Goal: Task Accomplishment & Management: Manage account settings

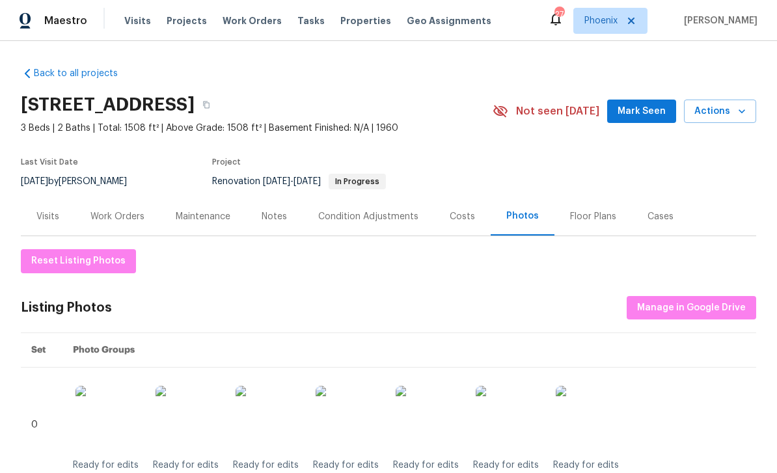
click at [279, 221] on div "Notes" at bounding box center [274, 216] width 25 height 13
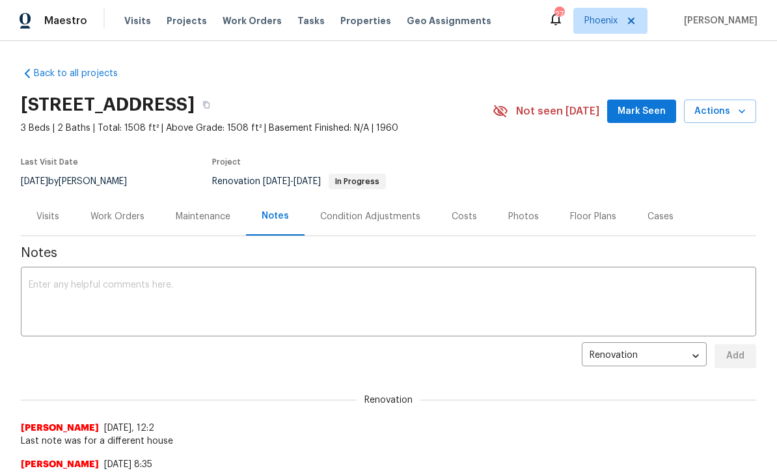
click at [188, 297] on textarea at bounding box center [389, 303] width 720 height 46
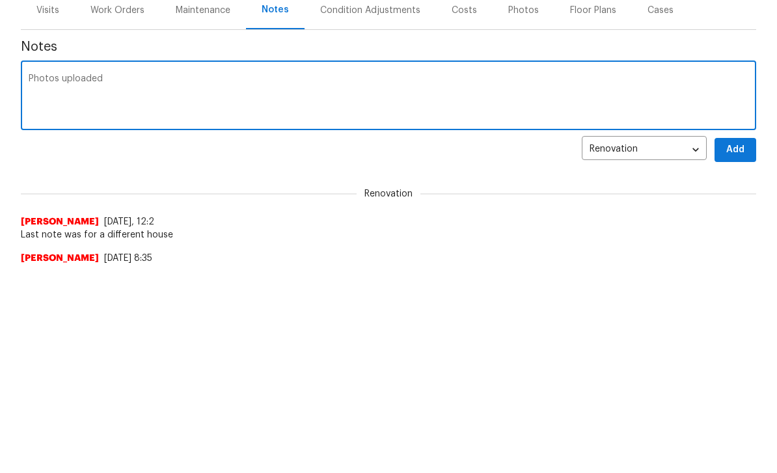
type textarea "Photos uploaded"
click at [741, 152] on span "Add" at bounding box center [735, 151] width 21 height 16
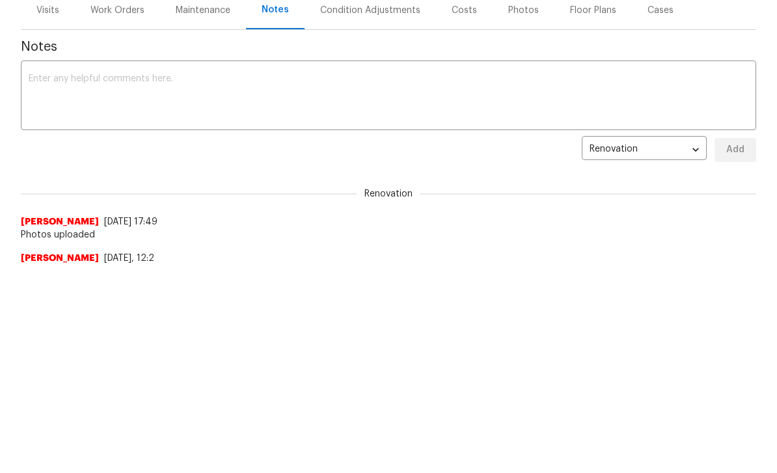
click at [136, 102] on textarea at bounding box center [389, 97] width 720 height 46
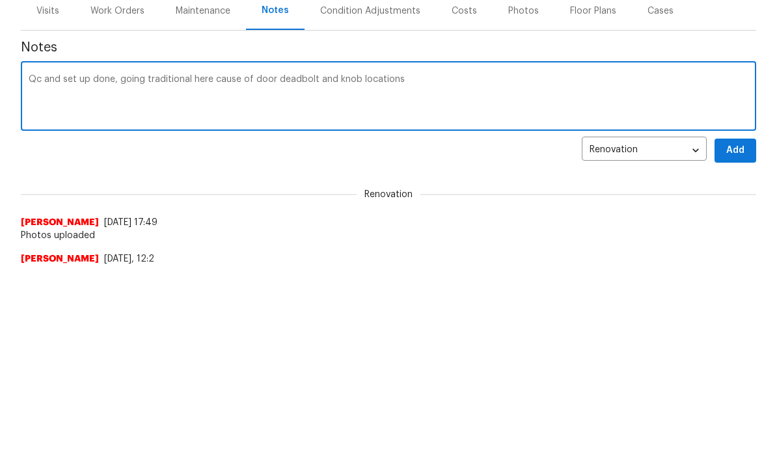
type textarea "Qc and set up done, going traditional here cause of door deadbolt and knob loca…"
click at [733, 144] on span "Add" at bounding box center [735, 151] width 21 height 16
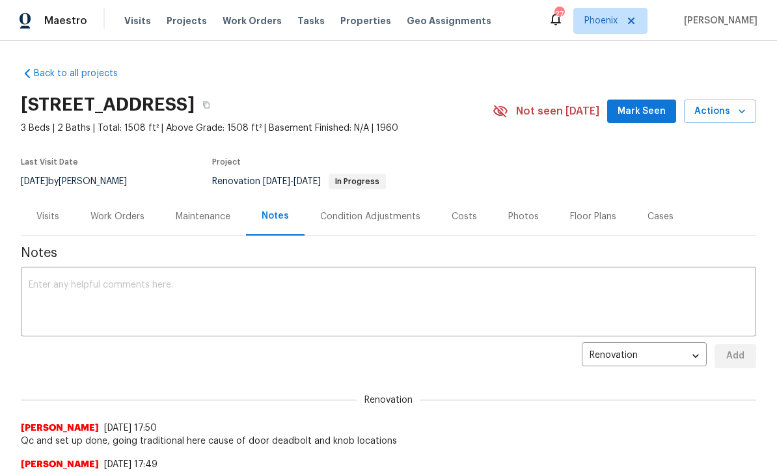
scroll to position [0, 0]
click at [121, 202] on div "Work Orders" at bounding box center [117, 216] width 85 height 38
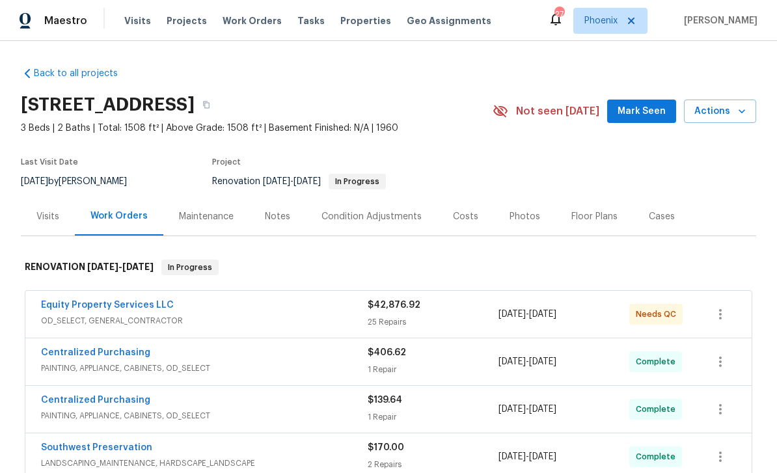
click at [165, 301] on link "Equity Property Services LLC" at bounding box center [107, 305] width 133 height 9
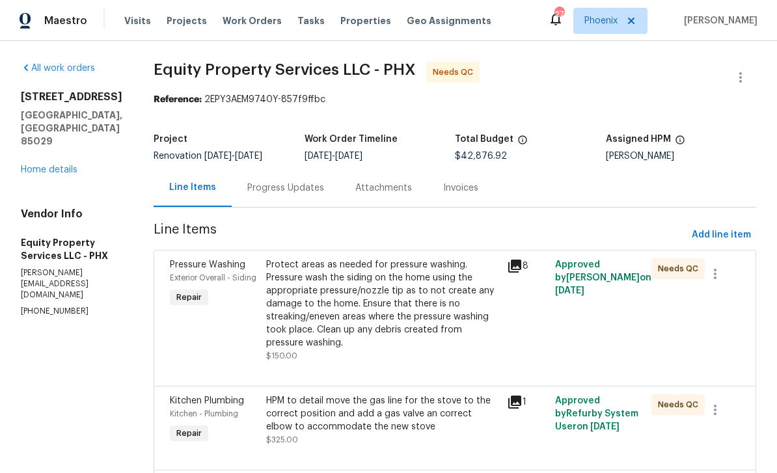
click at [299, 195] on div "Progress Updates" at bounding box center [286, 188] width 108 height 38
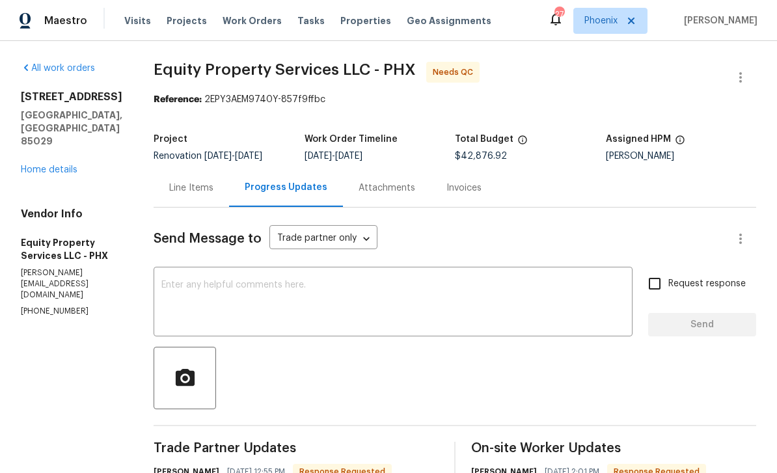
click at [169, 195] on div "Line Items" at bounding box center [191, 188] width 44 height 13
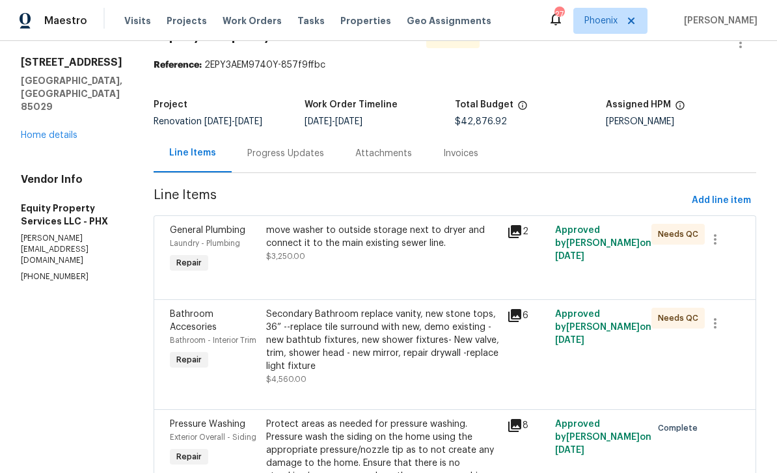
scroll to position [39, 0]
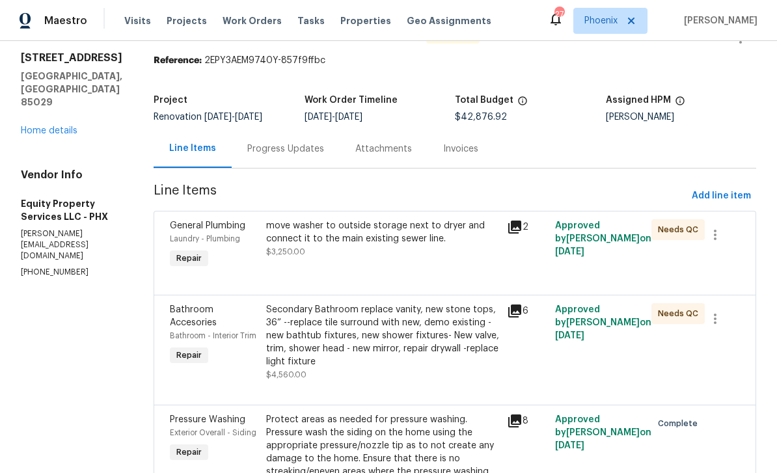
click at [510, 228] on icon at bounding box center [515, 227] width 16 height 16
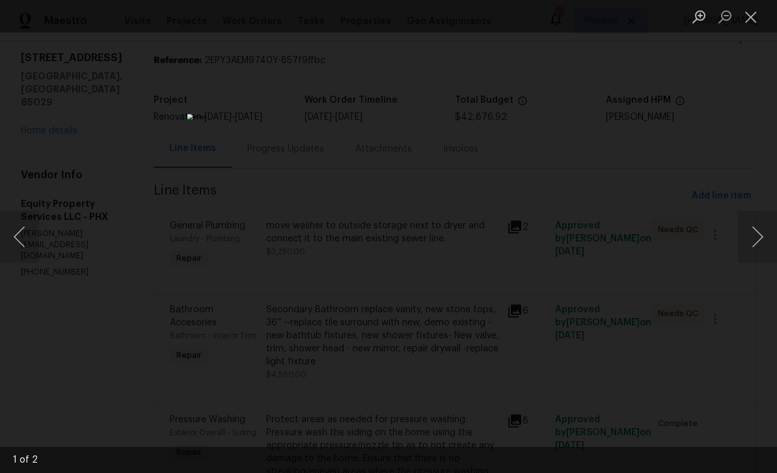
click at [765, 241] on button "Next image" at bounding box center [757, 237] width 39 height 52
click at [761, 243] on button "Next image" at bounding box center [757, 237] width 39 height 52
click at [761, 16] on button "Close lightbox" at bounding box center [751, 16] width 26 height 23
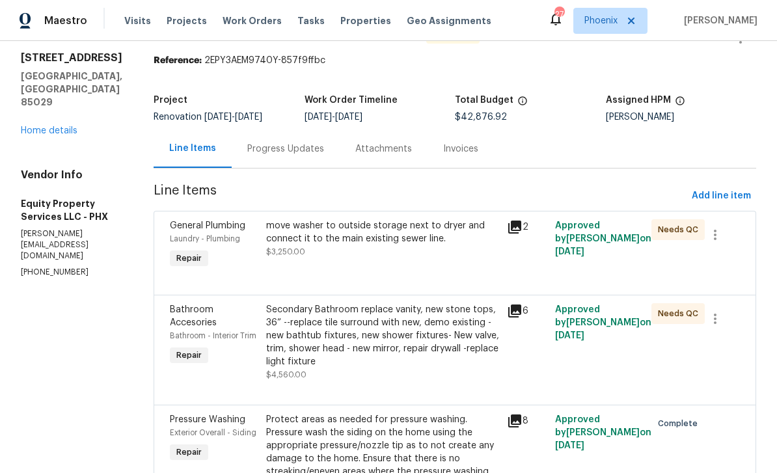
click at [508, 311] on icon at bounding box center [514, 311] width 13 height 13
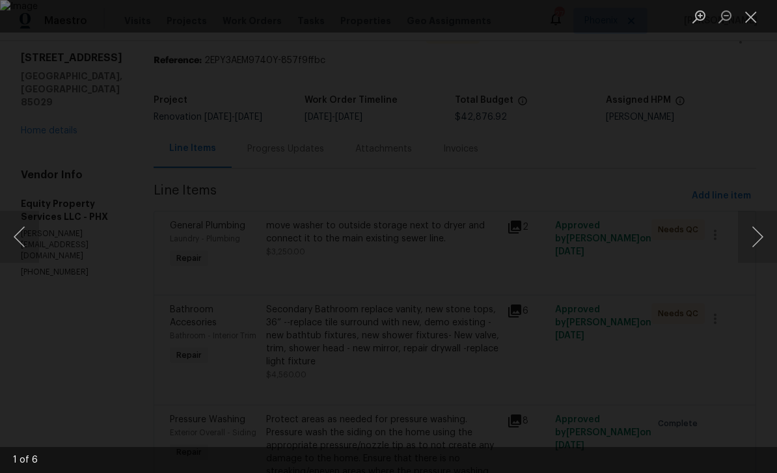
click at [759, 228] on button "Next image" at bounding box center [757, 237] width 39 height 52
click at [765, 229] on button "Next image" at bounding box center [757, 237] width 39 height 52
click at [765, 226] on button "Next image" at bounding box center [757, 237] width 39 height 52
click at [769, 226] on button "Next image" at bounding box center [757, 237] width 39 height 52
click at [767, 227] on button "Next image" at bounding box center [757, 237] width 39 height 52
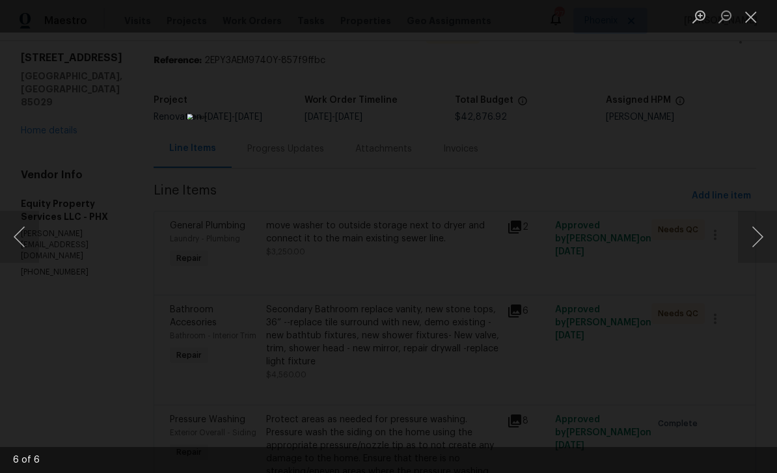
click at [763, 227] on button "Next image" at bounding box center [757, 237] width 39 height 52
click at [767, 226] on button "Next image" at bounding box center [757, 237] width 39 height 52
click at [750, 21] on button "Close lightbox" at bounding box center [751, 16] width 26 height 23
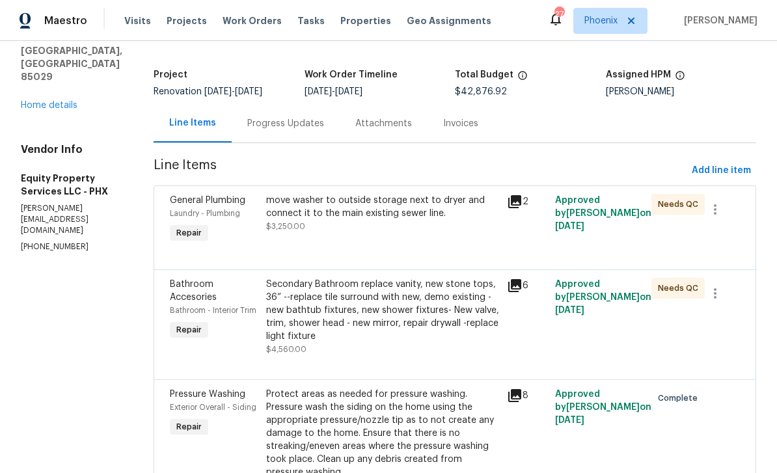
scroll to position [38, 0]
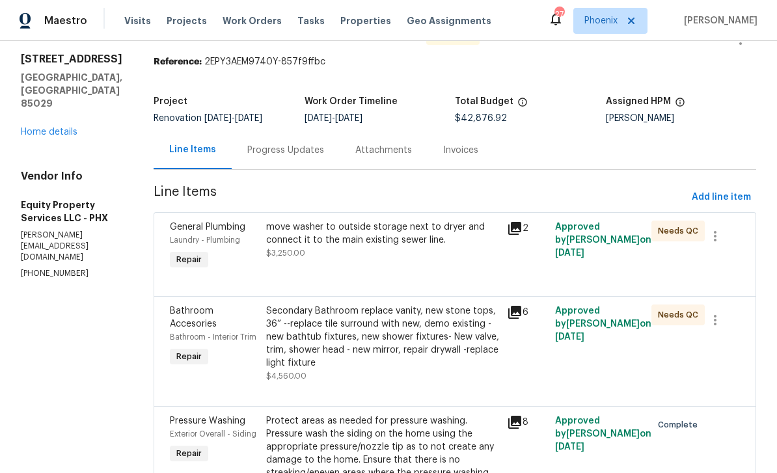
click at [403, 323] on div "Secondary Bathroom replace vanity, new stone tops, 36” --replace tile surround …" at bounding box center [382, 337] width 233 height 65
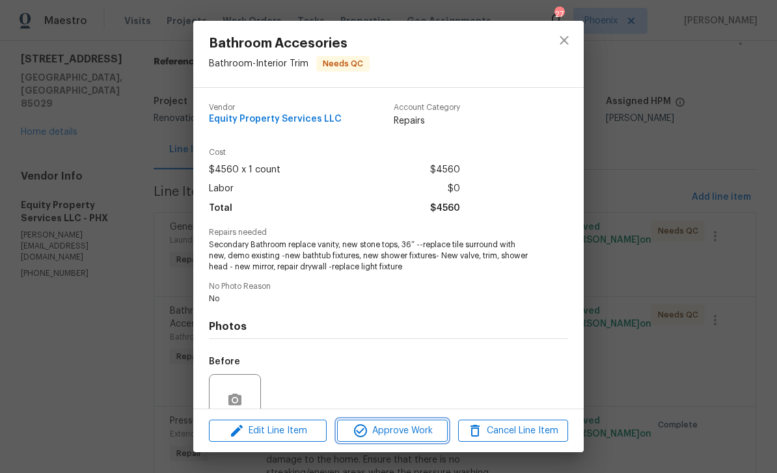
click at [411, 441] on button "Approve Work" at bounding box center [392, 431] width 110 height 23
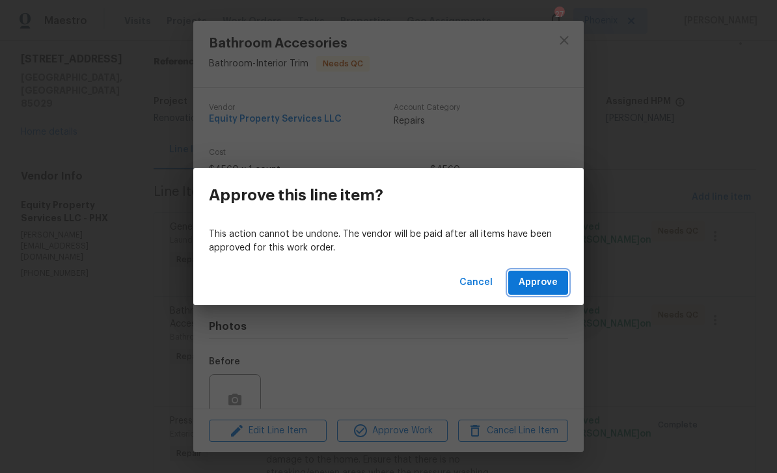
click at [541, 284] on span "Approve" at bounding box center [538, 283] width 39 height 16
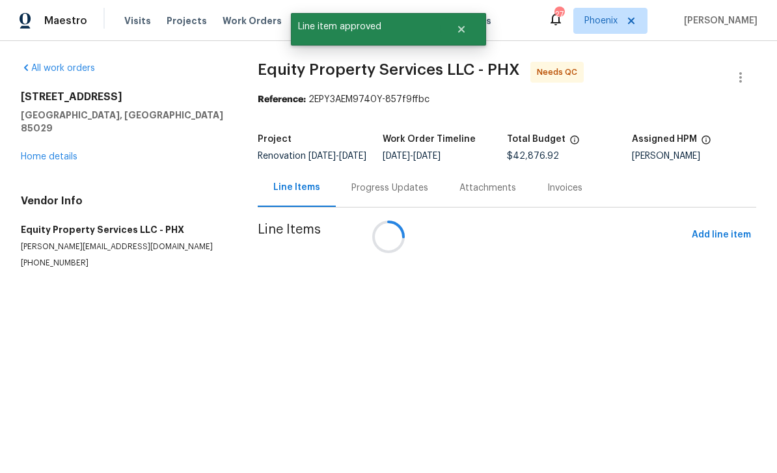
scroll to position [0, 0]
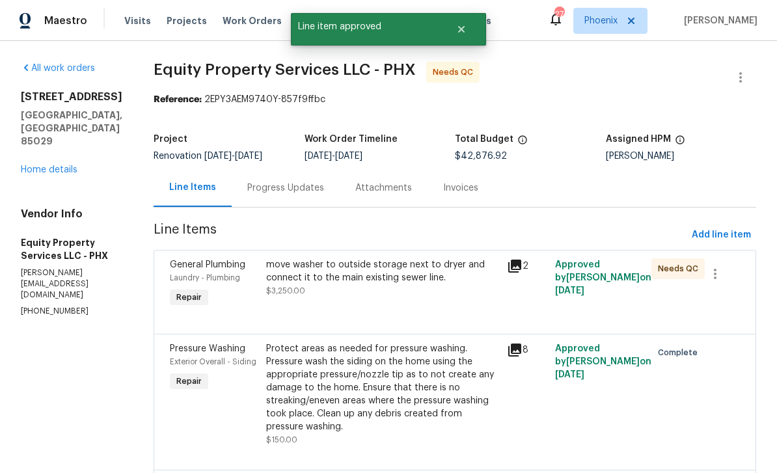
click at [364, 264] on div "move washer to outside storage next to dryer and connect it to the main existin…" at bounding box center [382, 271] width 233 height 26
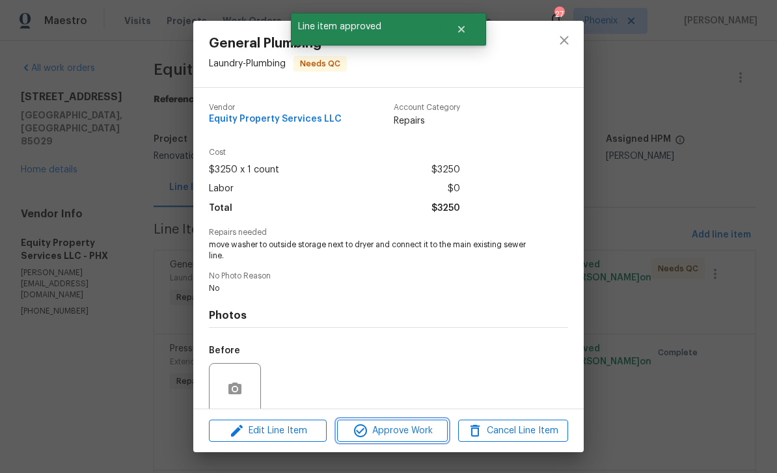
click at [414, 435] on span "Approve Work" at bounding box center [392, 431] width 102 height 16
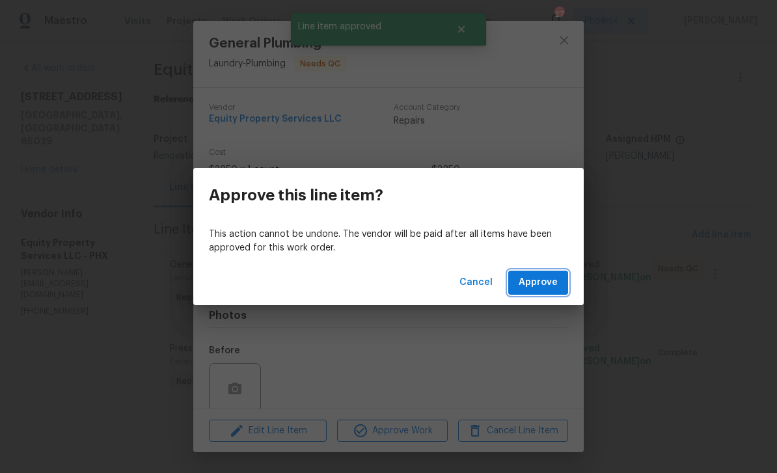
click at [535, 283] on span "Approve" at bounding box center [538, 283] width 39 height 16
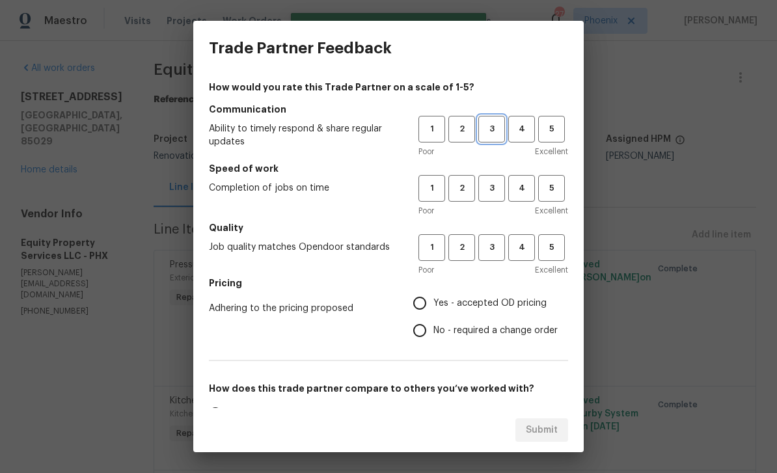
click at [500, 128] on span "3" at bounding box center [492, 129] width 24 height 15
click at [502, 185] on span "3" at bounding box center [492, 188] width 24 height 15
click at [494, 239] on button "3" at bounding box center [491, 247] width 27 height 27
click at [424, 329] on input "No - required a change order" at bounding box center [419, 330] width 27 height 27
radio input "true"
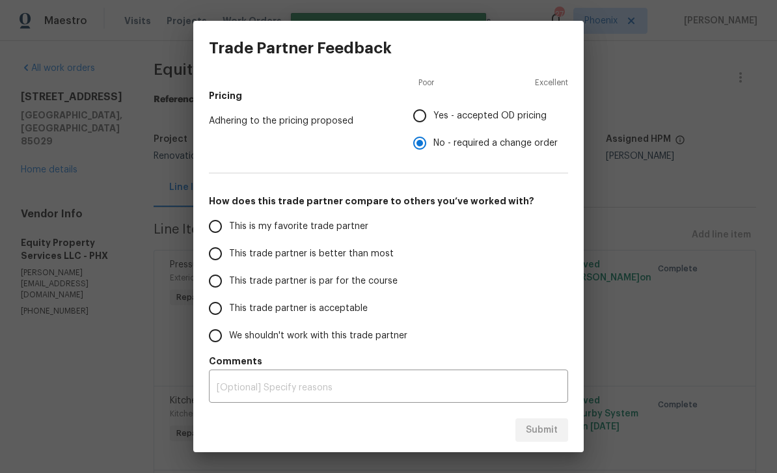
scroll to position [187, 0]
click at [221, 225] on input "This is my favorite trade partner" at bounding box center [215, 226] width 27 height 27
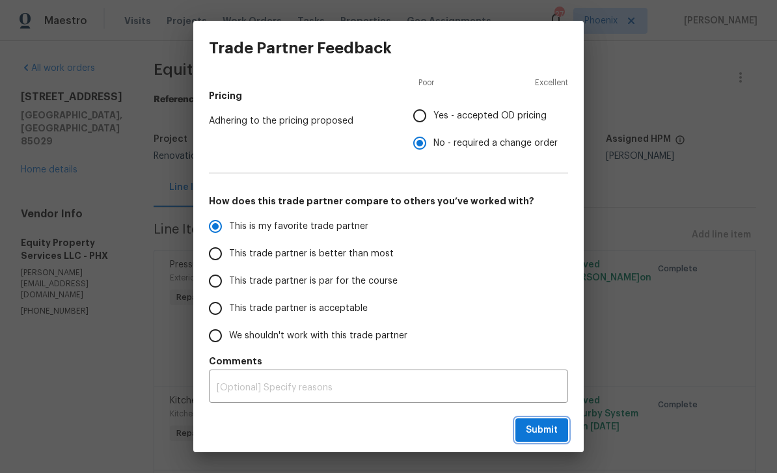
click at [534, 428] on span "Submit" at bounding box center [542, 430] width 32 height 16
radio input "true"
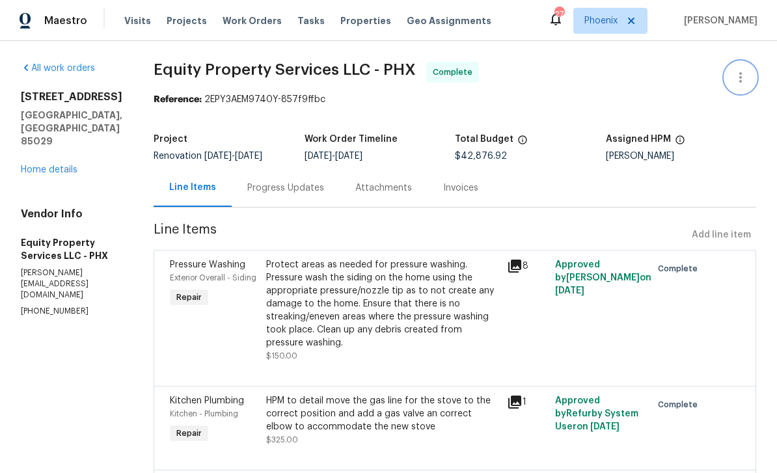
click at [734, 79] on icon "button" at bounding box center [741, 78] width 16 height 16
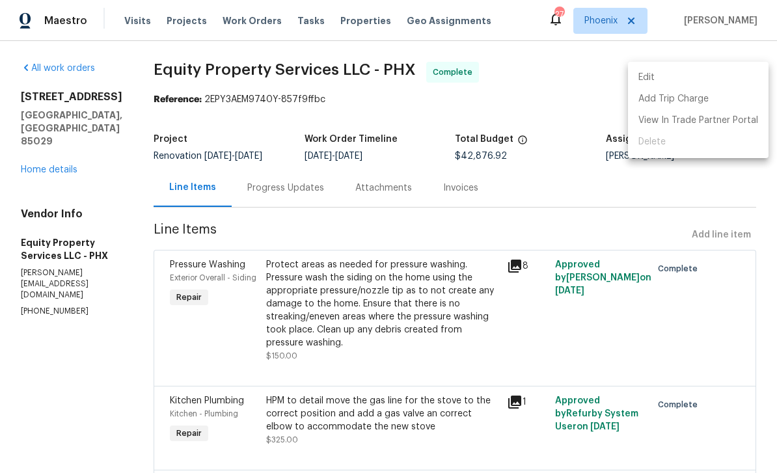
click at [605, 203] on div at bounding box center [388, 236] width 777 height 473
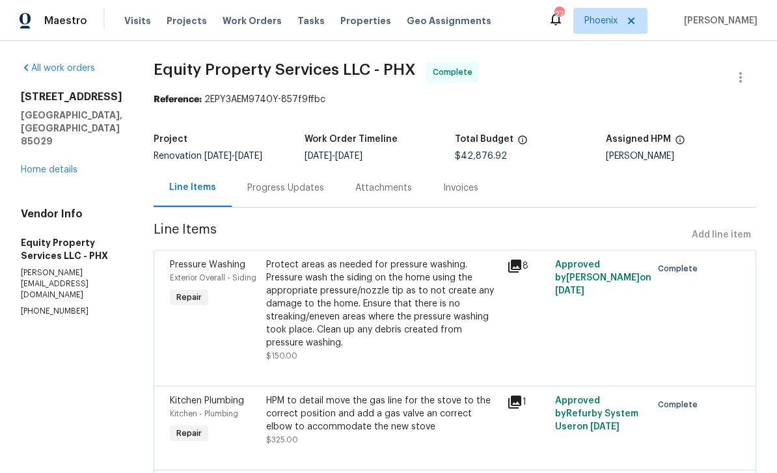
click at [73, 168] on link "Home details" at bounding box center [49, 169] width 57 height 9
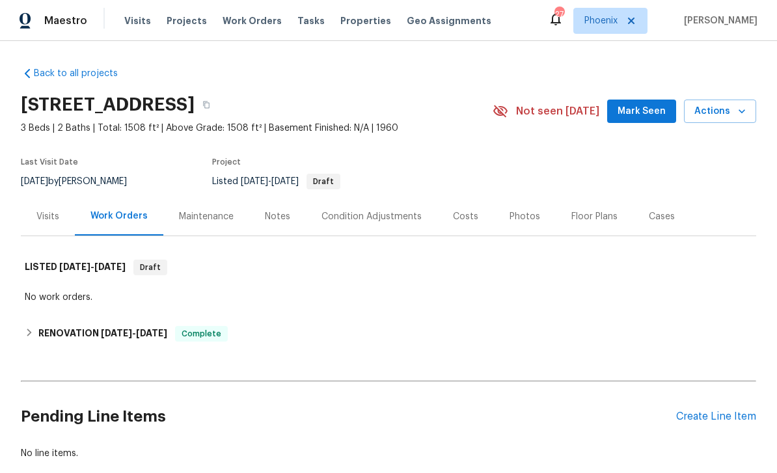
click at [737, 114] on icon "button" at bounding box center [741, 111] width 13 height 13
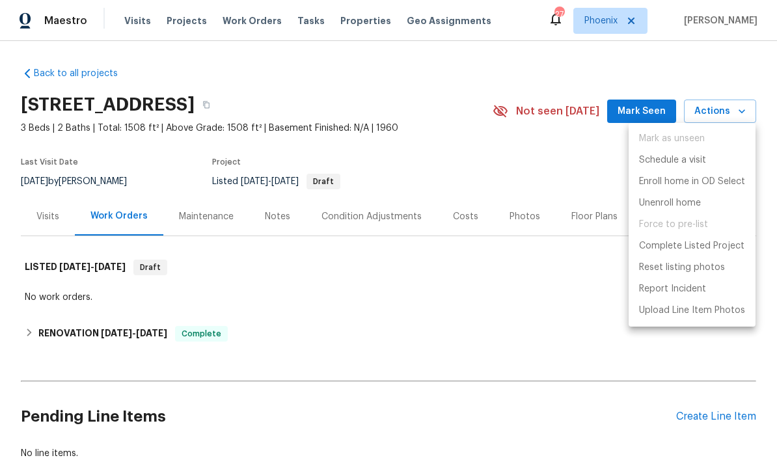
click at [463, 289] on div at bounding box center [388, 236] width 777 height 473
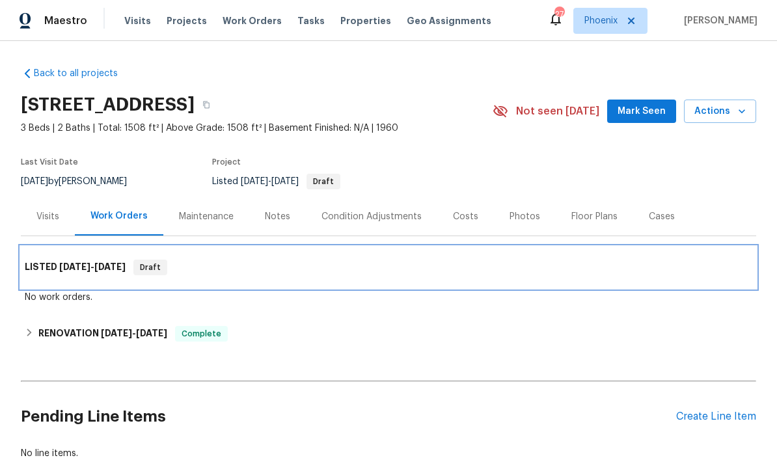
click at [115, 265] on span "9/19/25" at bounding box center [109, 266] width 31 height 9
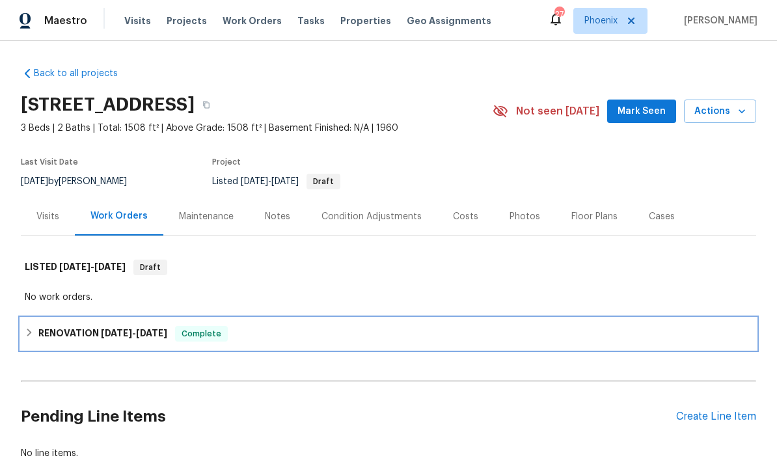
click at [280, 344] on div "RENOVATION 8/18/25 - 9/19/25 Complete" at bounding box center [388, 333] width 735 height 31
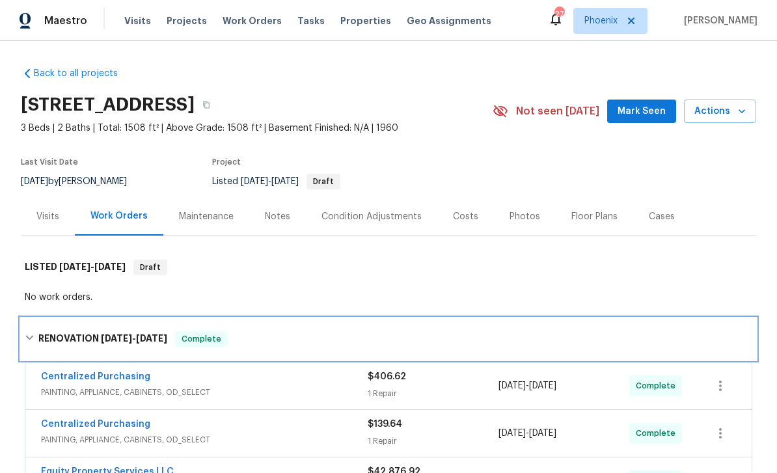
click at [33, 334] on icon at bounding box center [29, 337] width 9 height 9
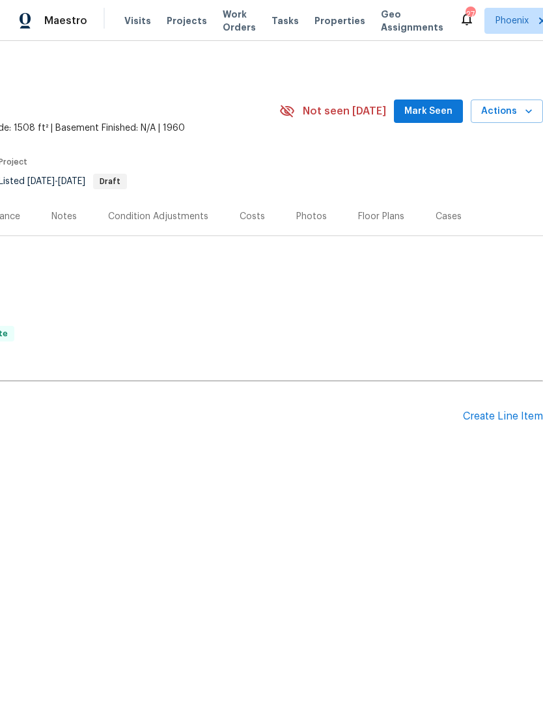
click at [439, 120] on span "Mark Seen" at bounding box center [428, 111] width 48 height 16
click at [523, 118] on icon "button" at bounding box center [528, 111] width 13 height 13
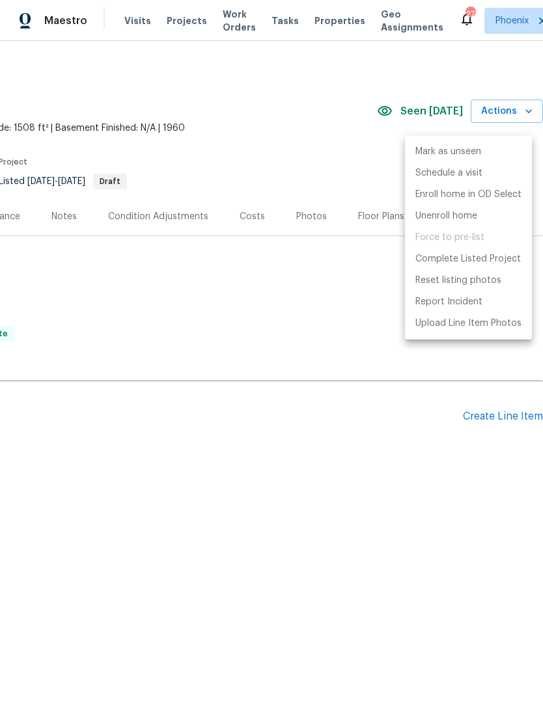
click at [283, 295] on div at bounding box center [271, 353] width 543 height 707
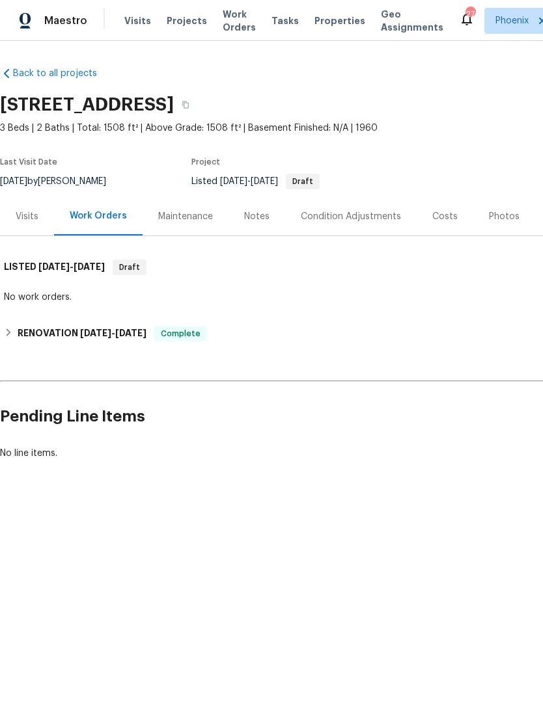
scroll to position [0, 0]
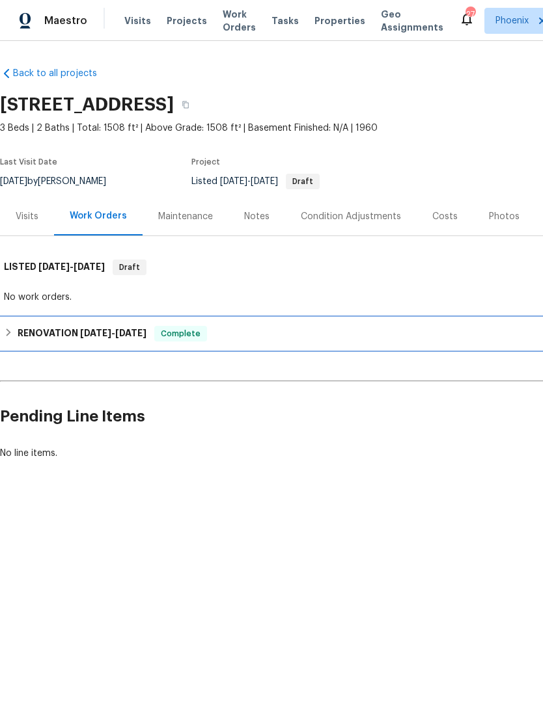
click at [81, 338] on span "[DATE]" at bounding box center [95, 333] width 31 height 9
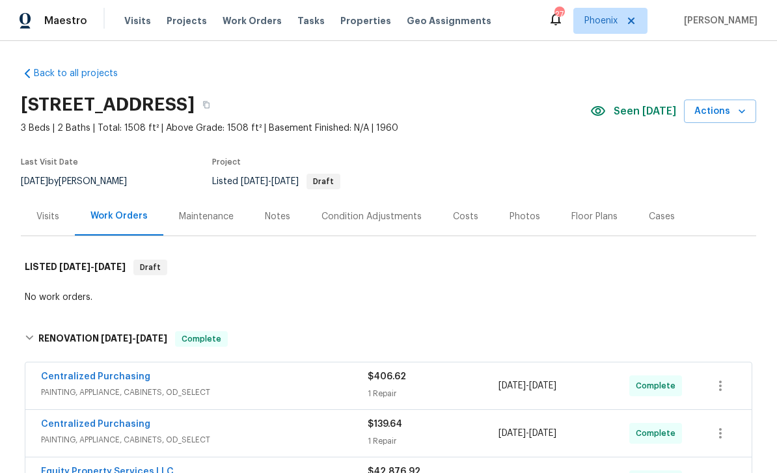
click at [542, 116] on span "Actions" at bounding box center [719, 111] width 51 height 16
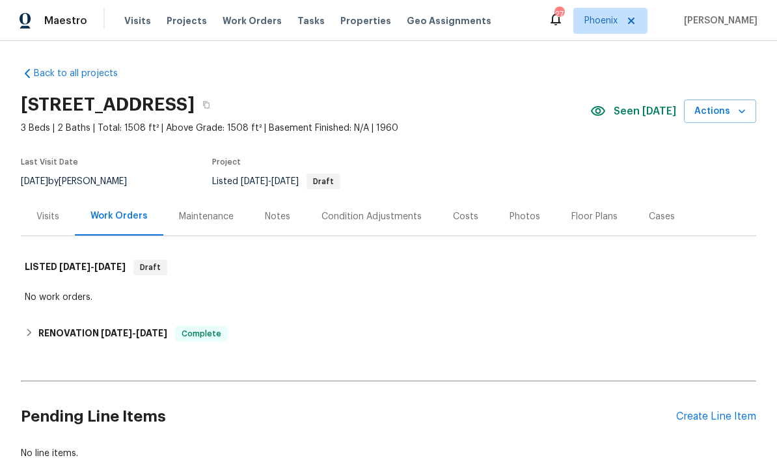
click at [726, 115] on span "Actions" at bounding box center [719, 111] width 51 height 16
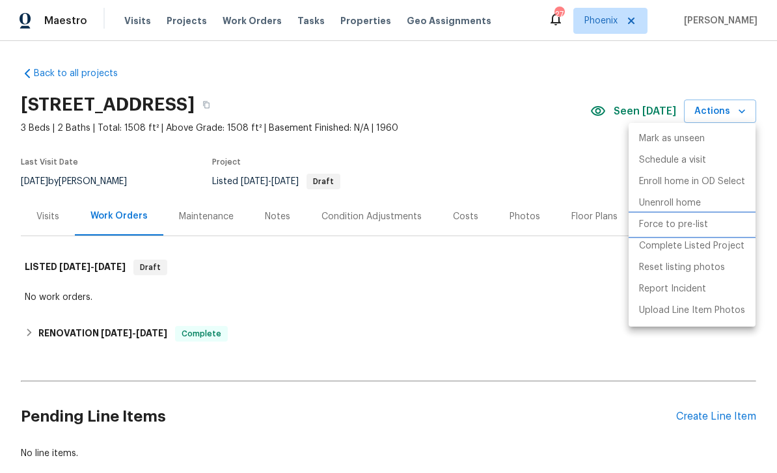
click at [677, 232] on li "Force to pre-list" at bounding box center [692, 224] width 127 height 21
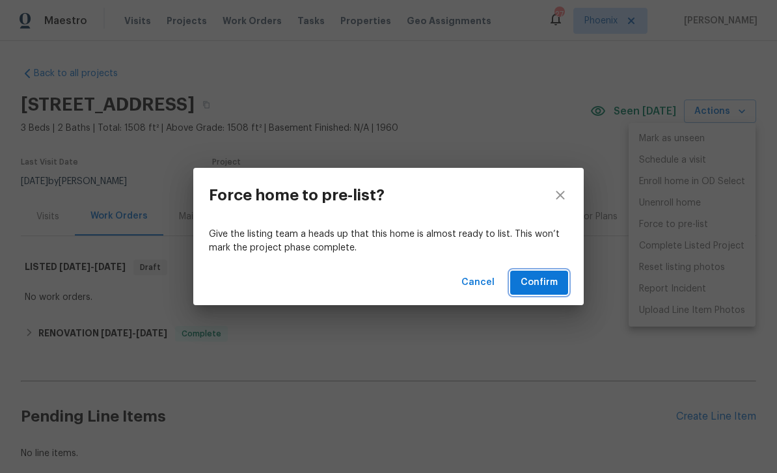
click at [550, 279] on span "Confirm" at bounding box center [539, 283] width 37 height 16
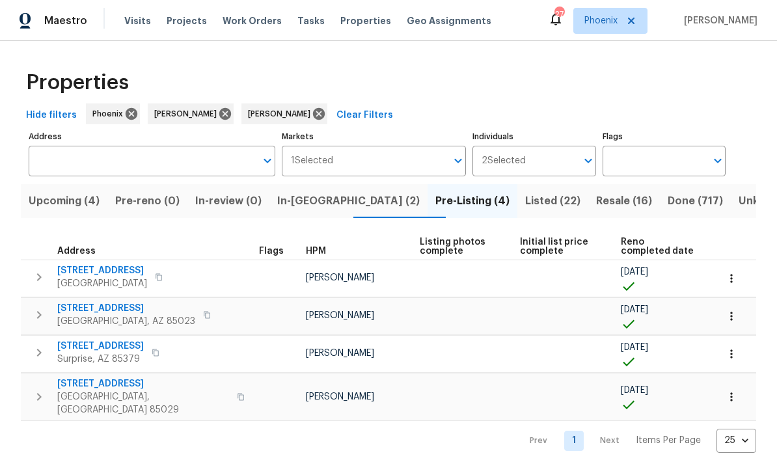
click at [317, 197] on span "In-[GEOGRAPHIC_DATA] (2)" at bounding box center [348, 201] width 143 height 18
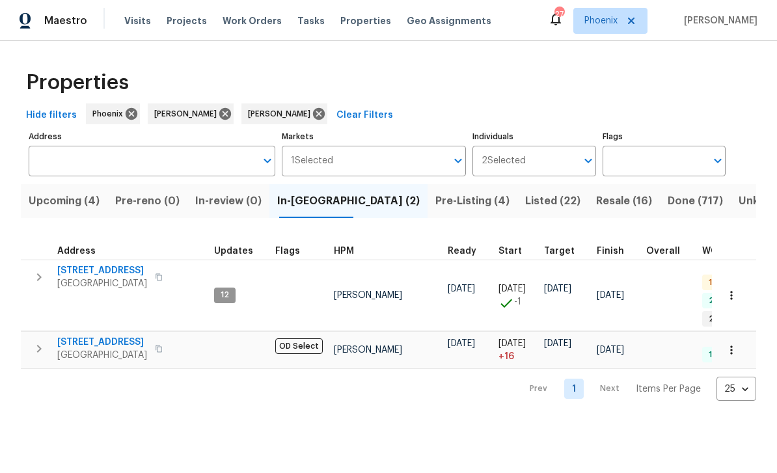
click at [43, 349] on button "button" at bounding box center [39, 349] width 26 height 26
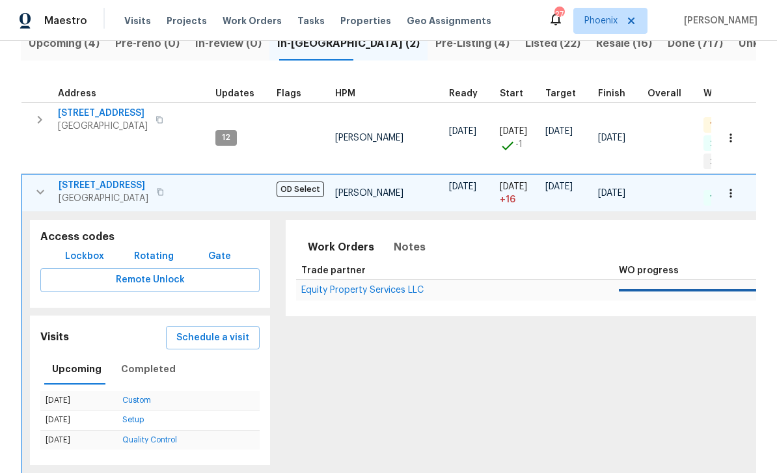
scroll to position [157, 0]
click at [396, 286] on span "Equity Property Services LLC" at bounding box center [362, 290] width 122 height 9
click at [44, 195] on button "button" at bounding box center [40, 193] width 26 height 26
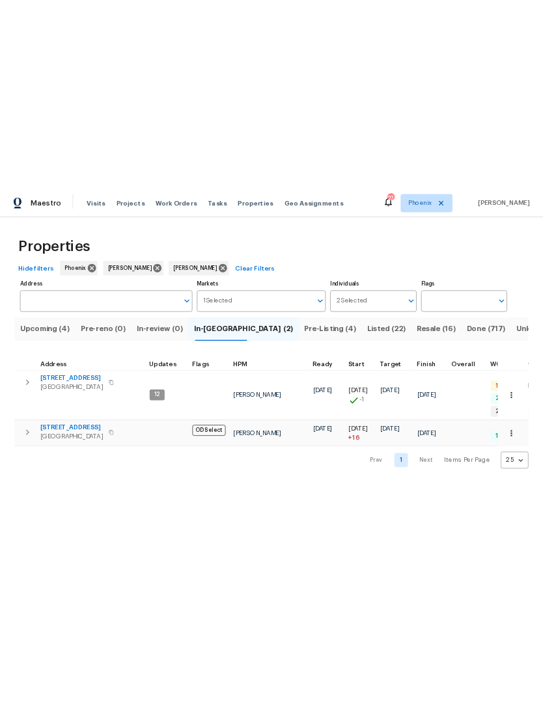
scroll to position [0, 0]
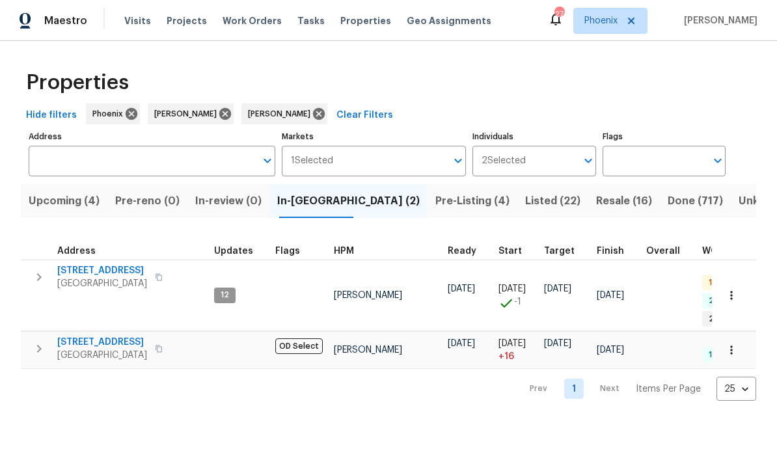
click at [77, 208] on span "Upcoming (4)" at bounding box center [64, 201] width 71 height 18
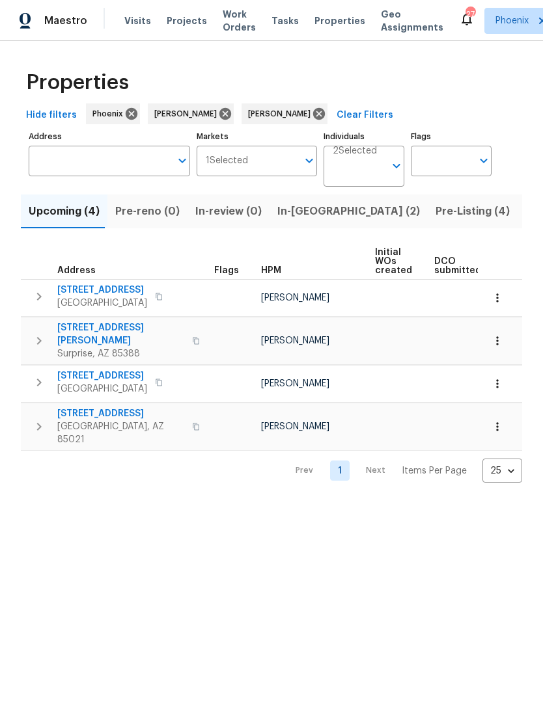
click at [316, 221] on span "In-reno (2)" at bounding box center [348, 211] width 143 height 18
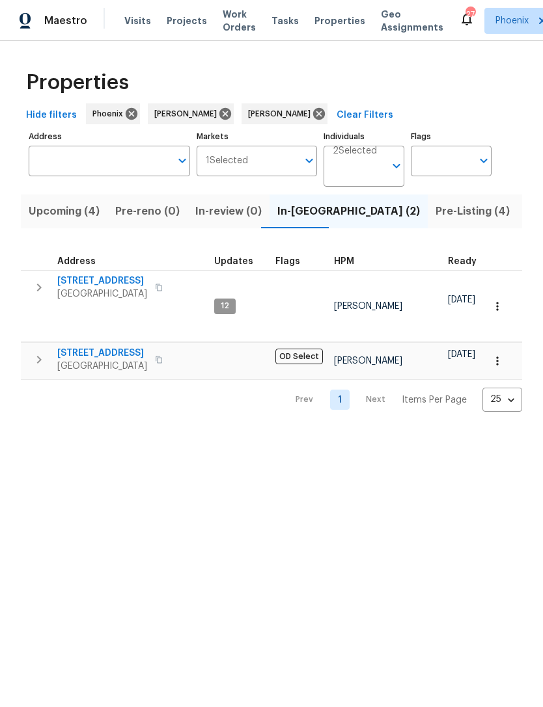
click at [74, 221] on span "Upcoming (4)" at bounding box center [64, 211] width 71 height 18
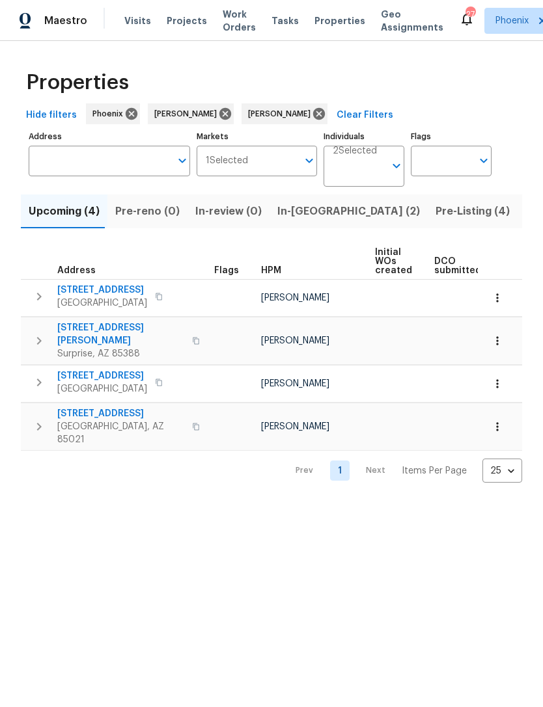
click at [435, 221] on span "Pre-Listing (4)" at bounding box center [472, 211] width 74 height 18
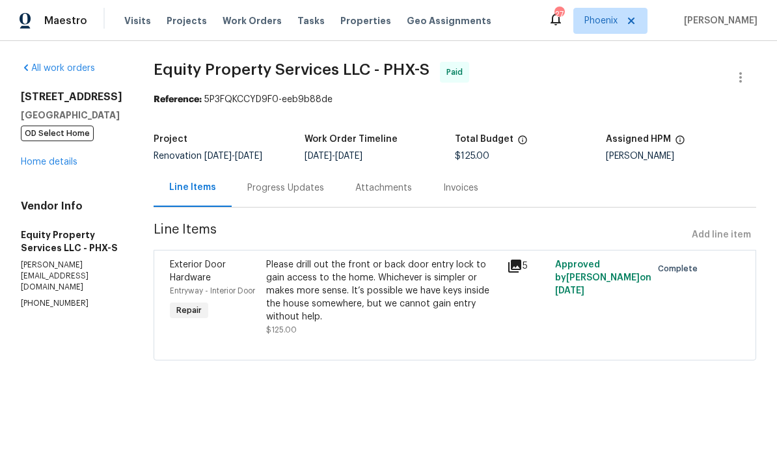
click at [63, 167] on link "Home details" at bounding box center [49, 161] width 57 height 9
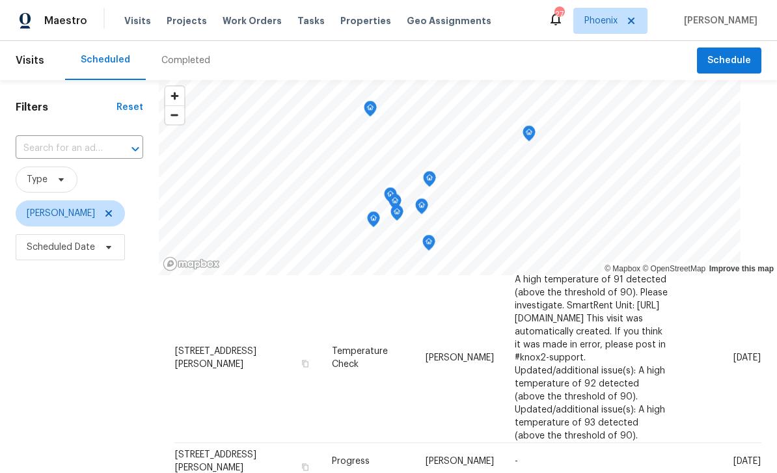
scroll to position [83, 0]
